Goal: Information Seeking & Learning: Check status

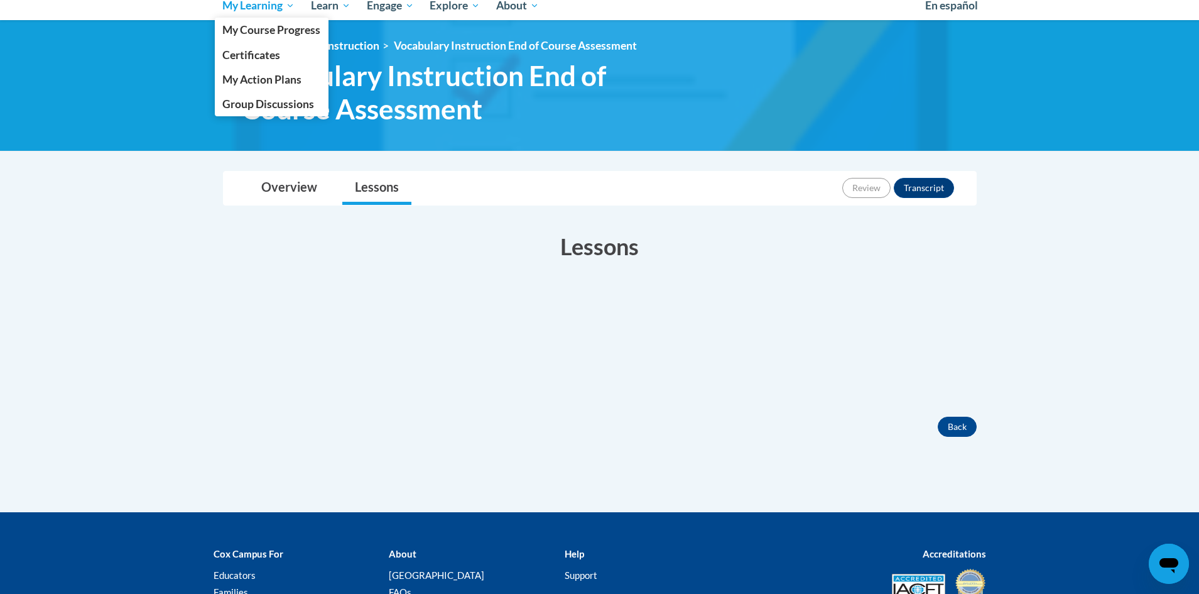
click at [252, 9] on span "My Learning" at bounding box center [258, 5] width 72 height 15
click at [259, 33] on span "My Course Progress" at bounding box center [271, 29] width 98 height 13
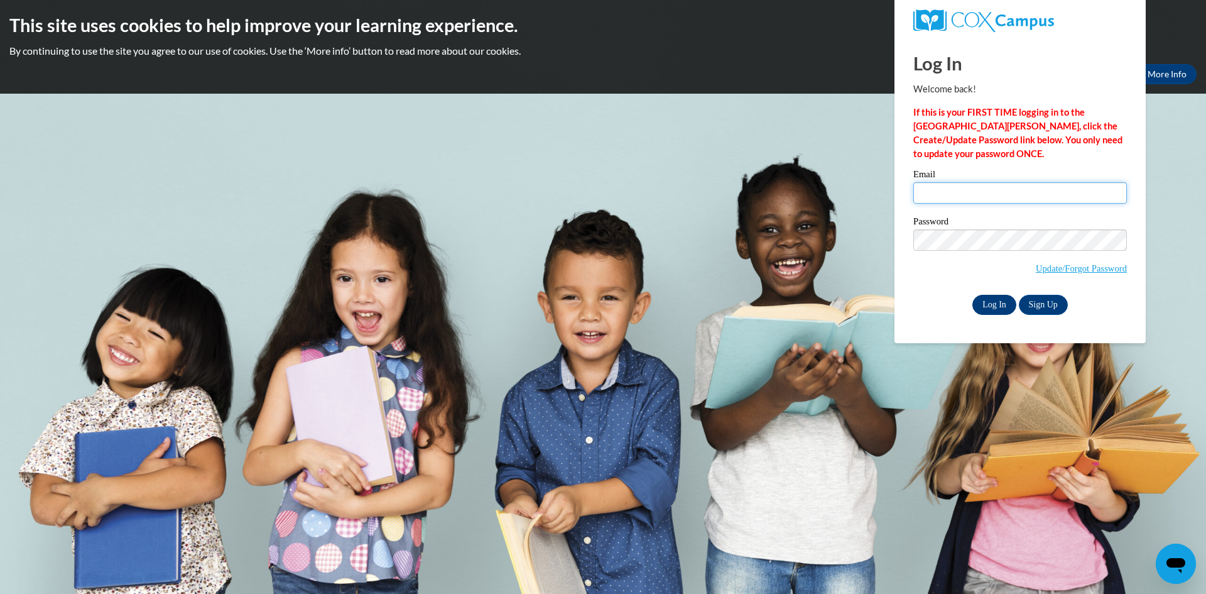
type input "sabrina.fatha@gmail.com"
click at [989, 303] on input "Log In" at bounding box center [994, 305] width 44 height 20
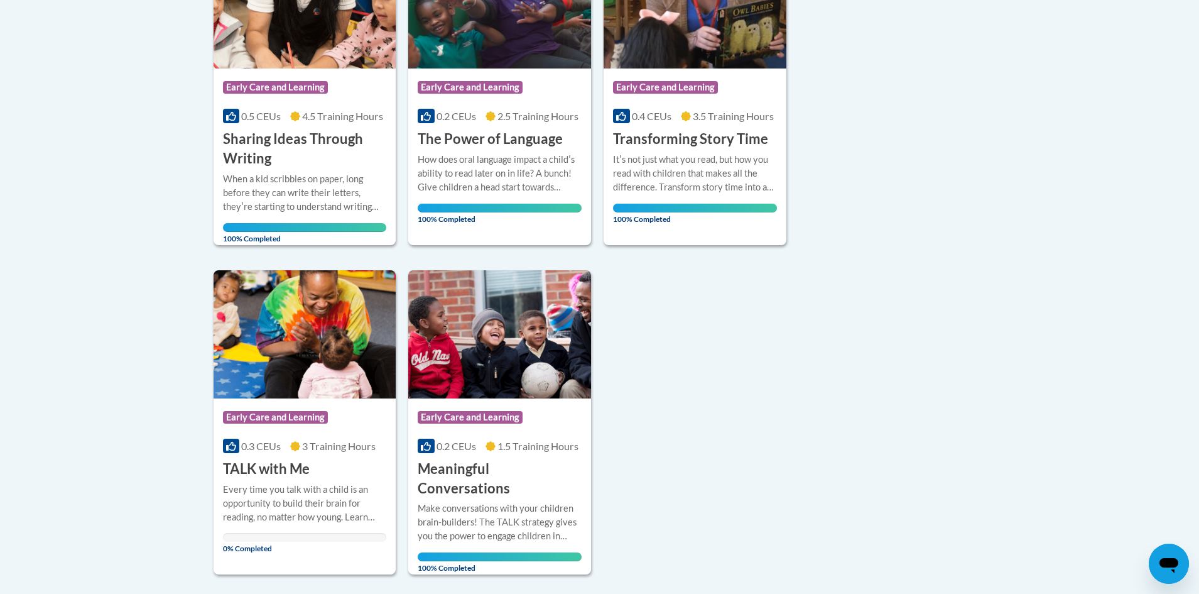
scroll to position [746, 0]
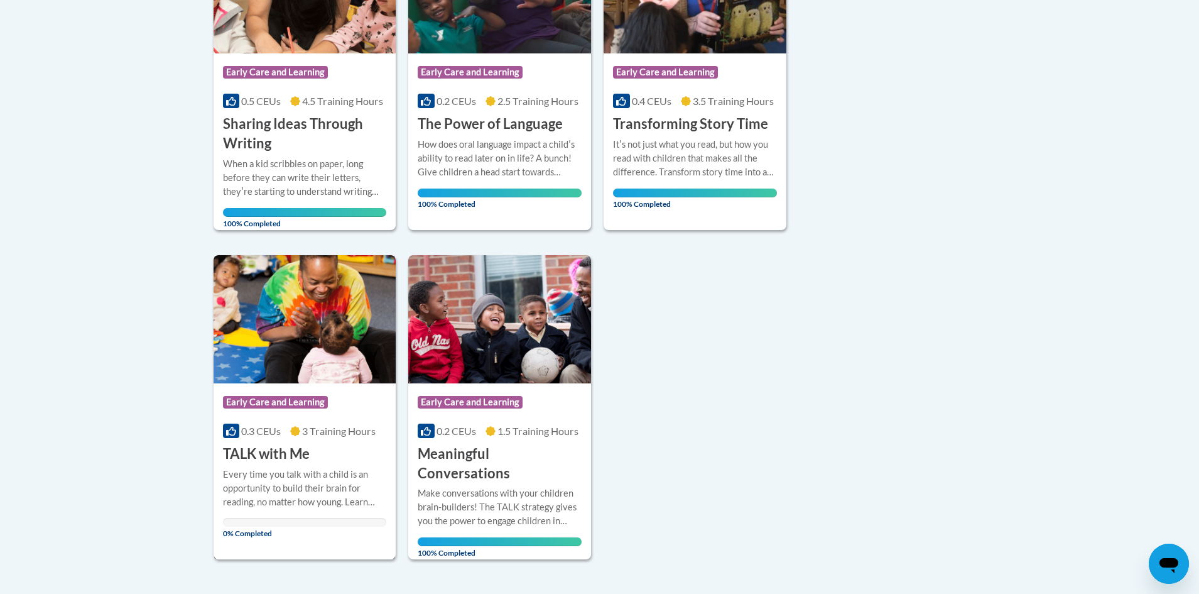
click at [303, 320] on img at bounding box center [305, 319] width 183 height 128
